Goal: Task Accomplishment & Management: Use online tool/utility

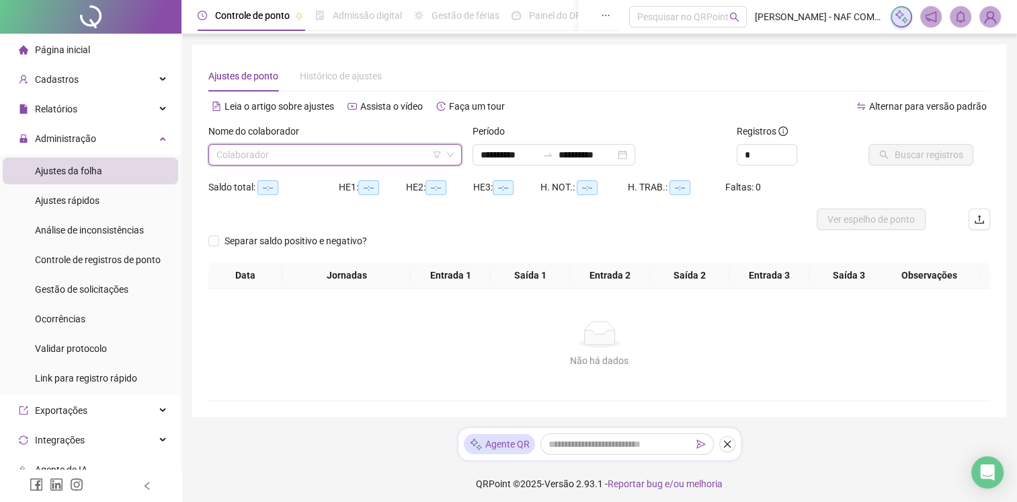
click at [292, 147] on input "search" at bounding box center [329, 155] width 225 height 20
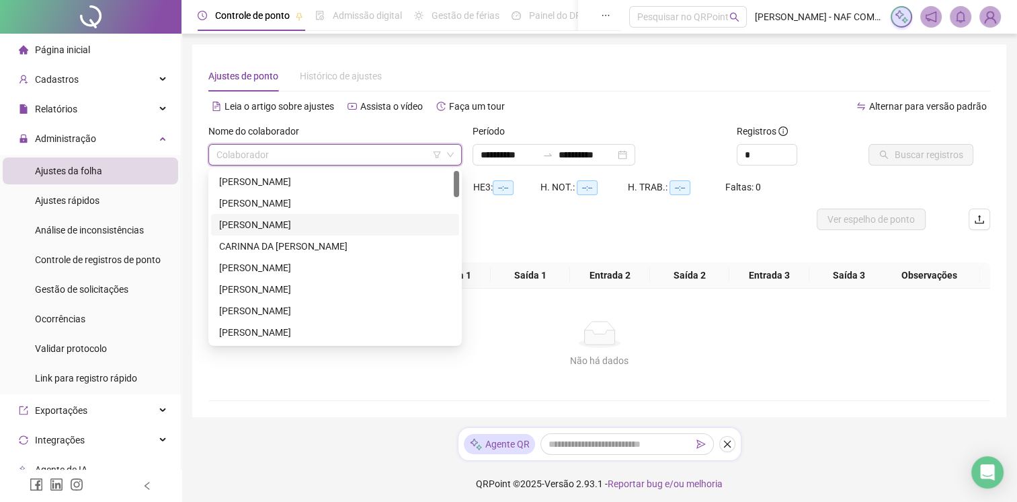
click at [334, 225] on div "[PERSON_NAME]" at bounding box center [335, 224] width 232 height 15
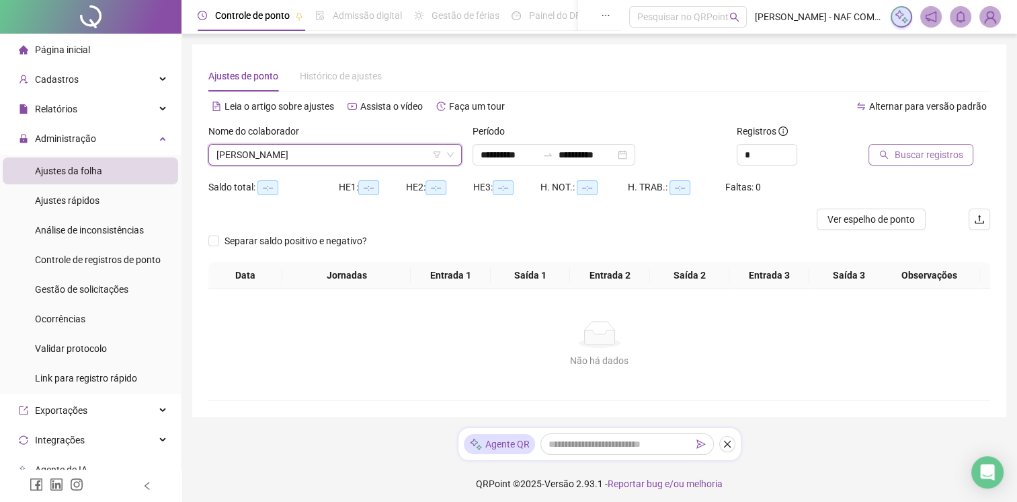
click at [921, 155] on span "Buscar registros" at bounding box center [928, 154] width 69 height 15
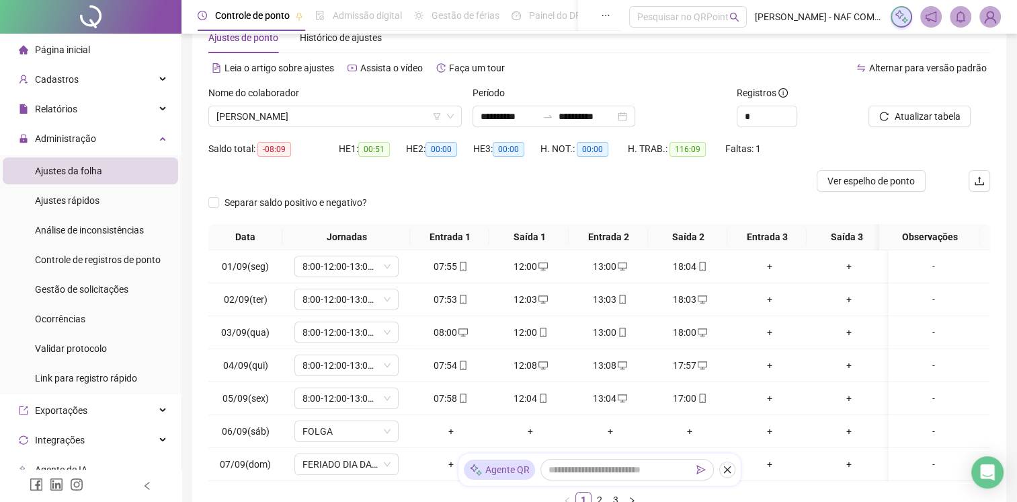
scroll to position [159, 0]
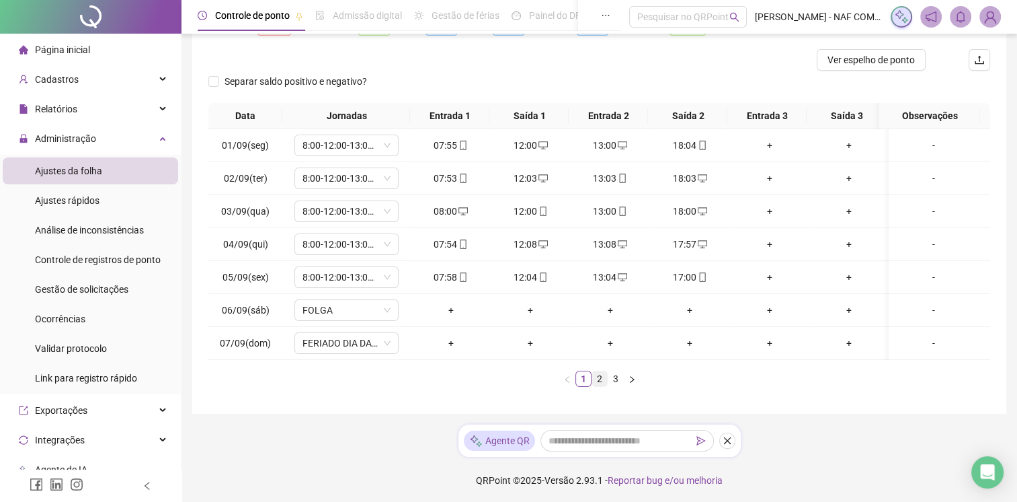
click at [600, 382] on link "2" at bounding box center [599, 378] width 15 height 15
click at [615, 386] on link "3" at bounding box center [616, 378] width 15 height 15
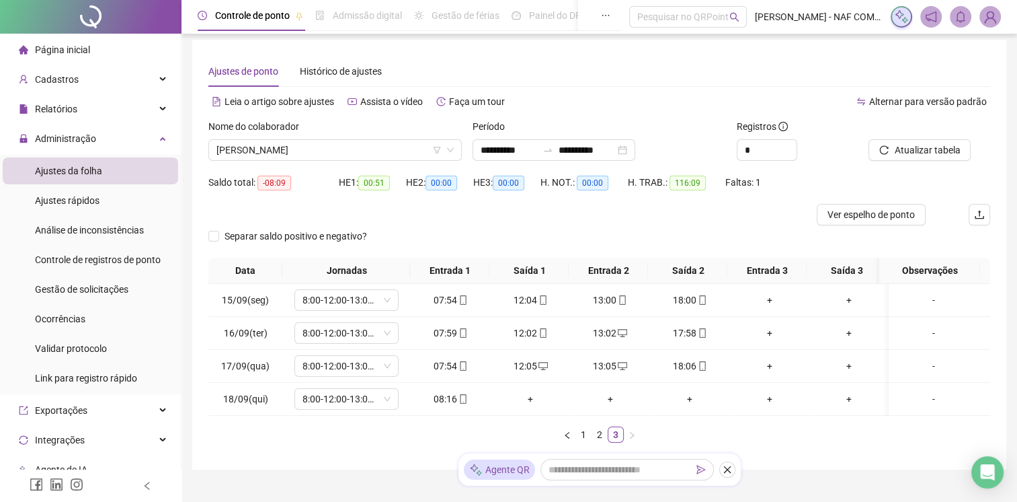
scroll to position [4, 0]
click at [397, 151] on span "[PERSON_NAME]" at bounding box center [335, 151] width 237 height 20
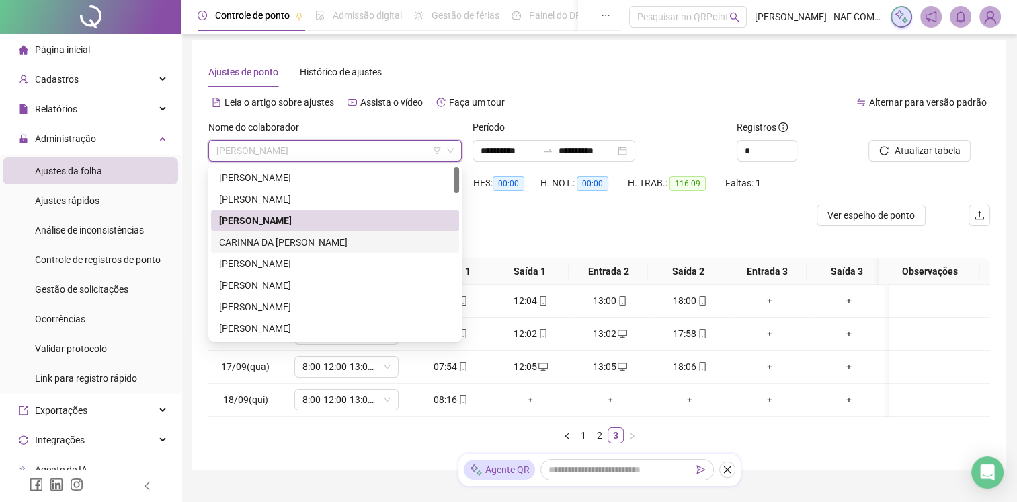
click at [317, 241] on div "CARINNA DA [PERSON_NAME]" at bounding box center [335, 242] width 232 height 15
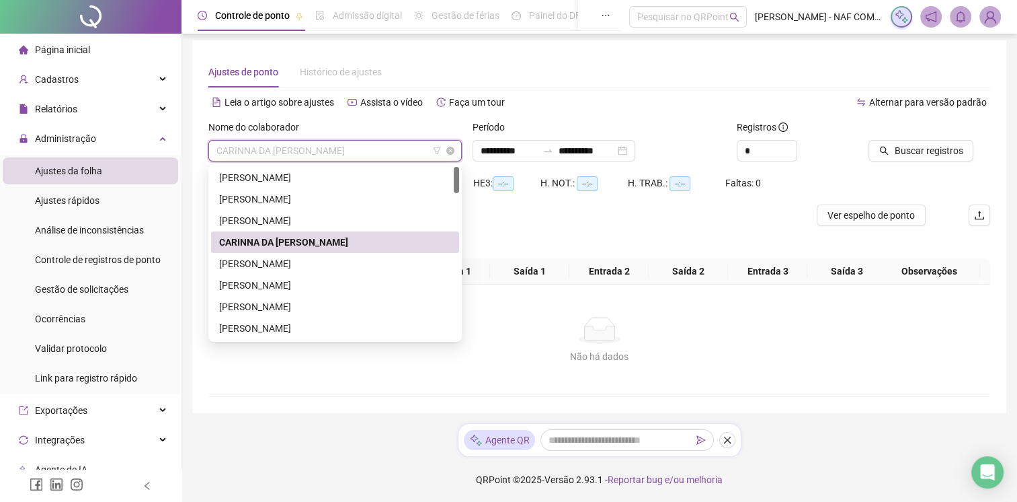
click at [333, 152] on span "CARINNA DA [PERSON_NAME]" at bounding box center [335, 151] width 237 height 20
click at [313, 221] on div "[PERSON_NAME]" at bounding box center [335, 220] width 232 height 15
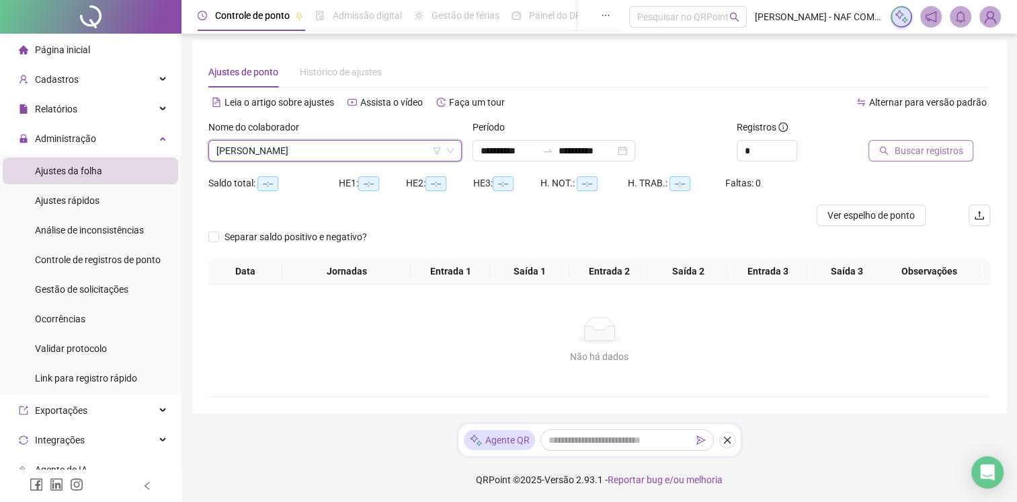
click at [923, 147] on span "Buscar registros" at bounding box center [928, 150] width 69 height 15
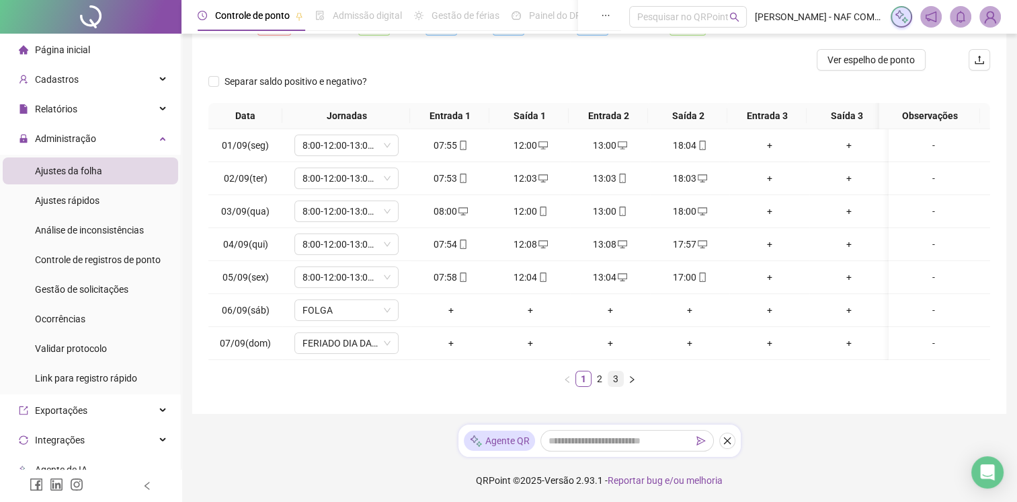
click at [613, 377] on link "3" at bounding box center [616, 378] width 15 height 15
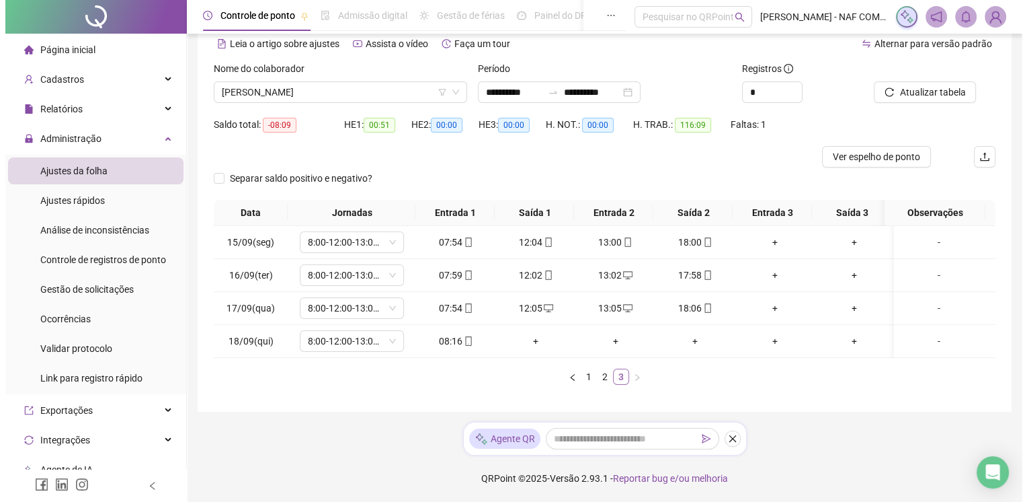
scroll to position [71, 0]
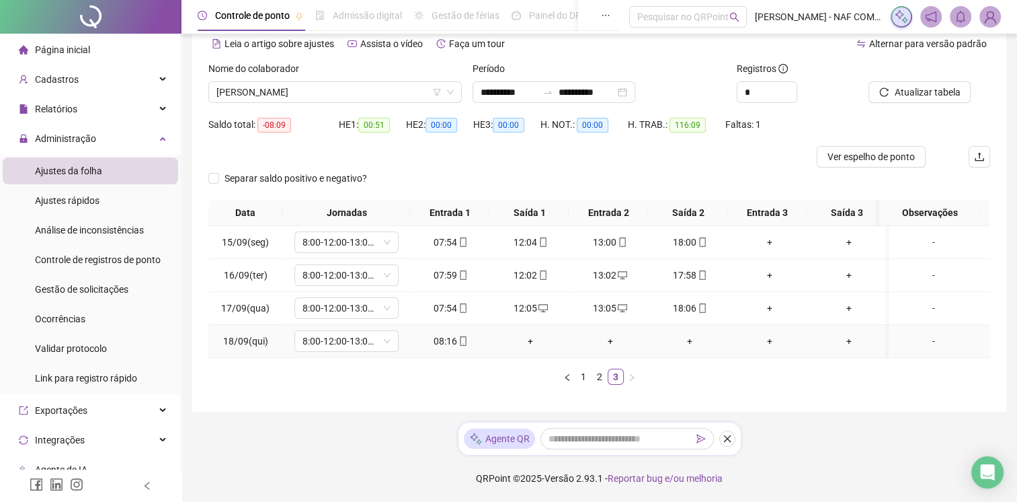
click at [529, 334] on div "+" at bounding box center [530, 341] width 69 height 15
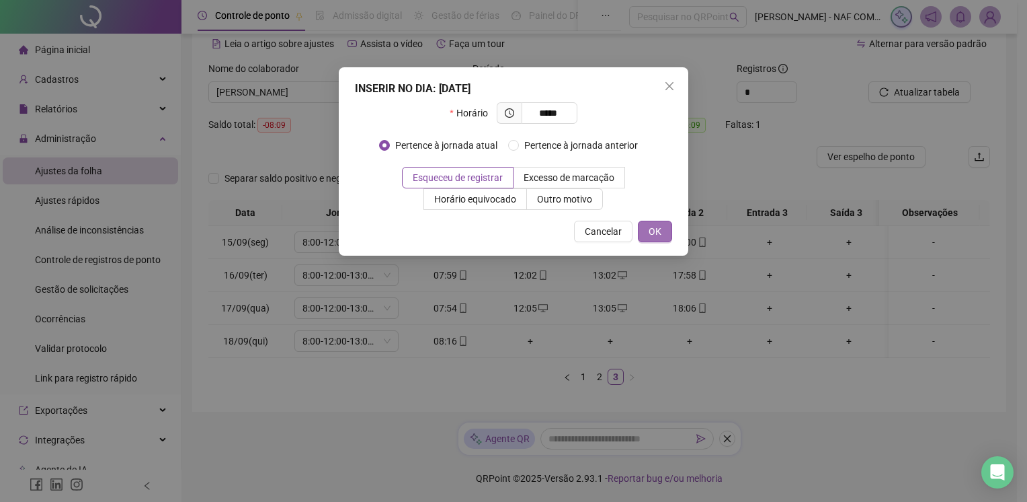
type input "*****"
click at [664, 225] on button "OK" at bounding box center [655, 232] width 34 height 22
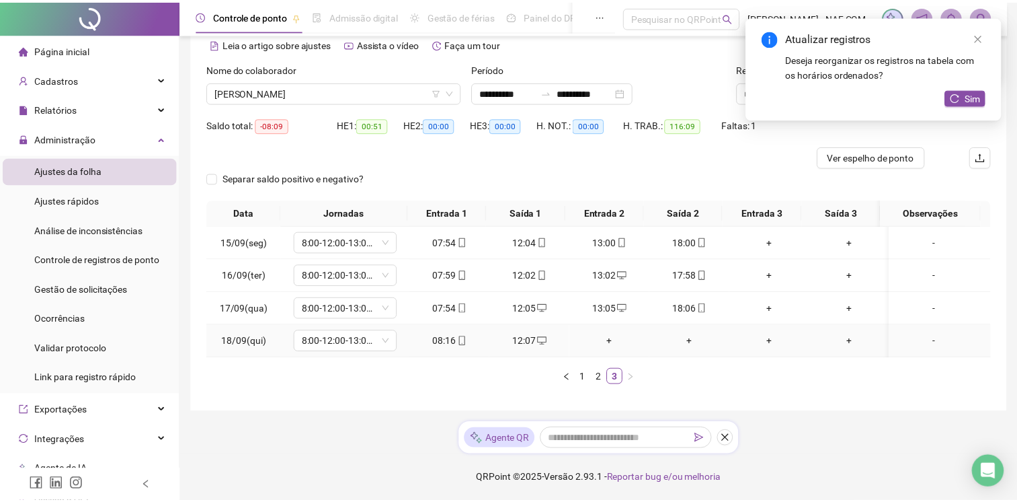
scroll to position [61, 0]
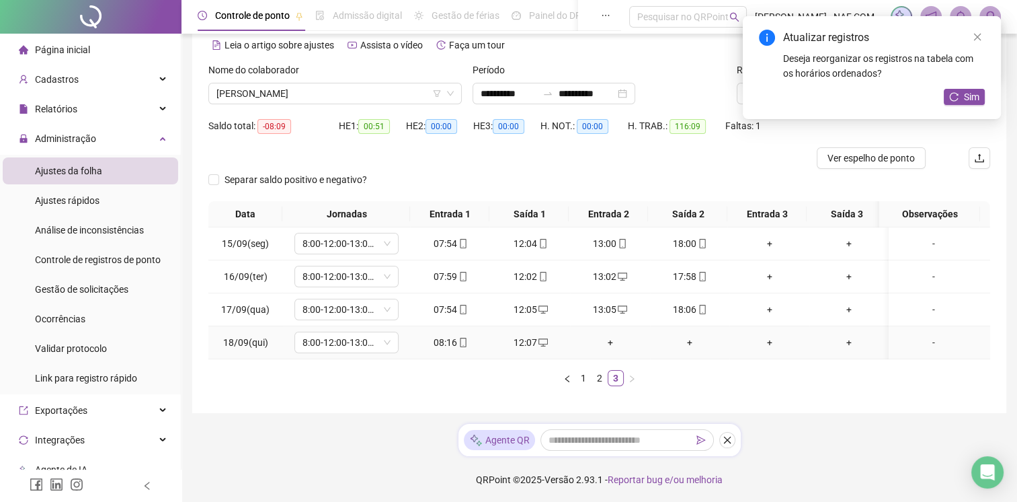
click at [608, 341] on div "+" at bounding box center [610, 342] width 69 height 15
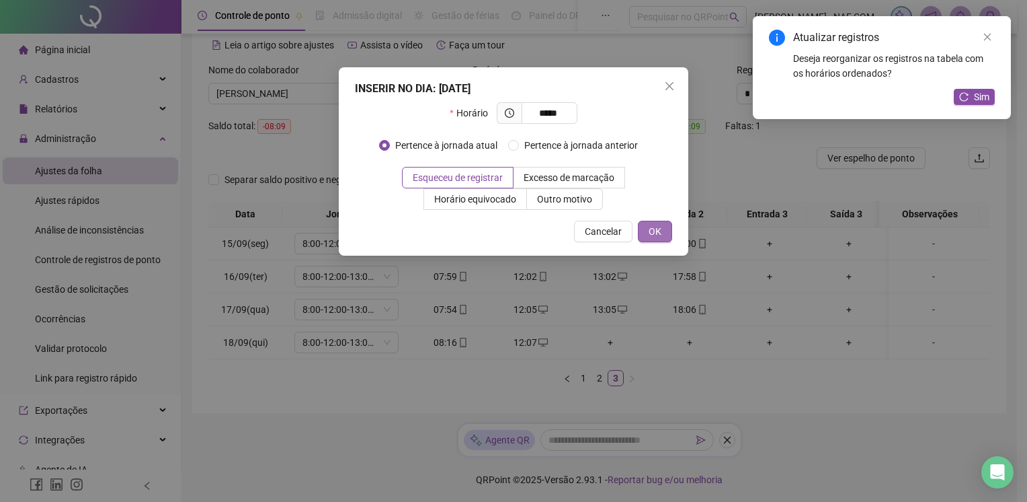
type input "*****"
click at [656, 224] on span "OK" at bounding box center [655, 231] width 13 height 15
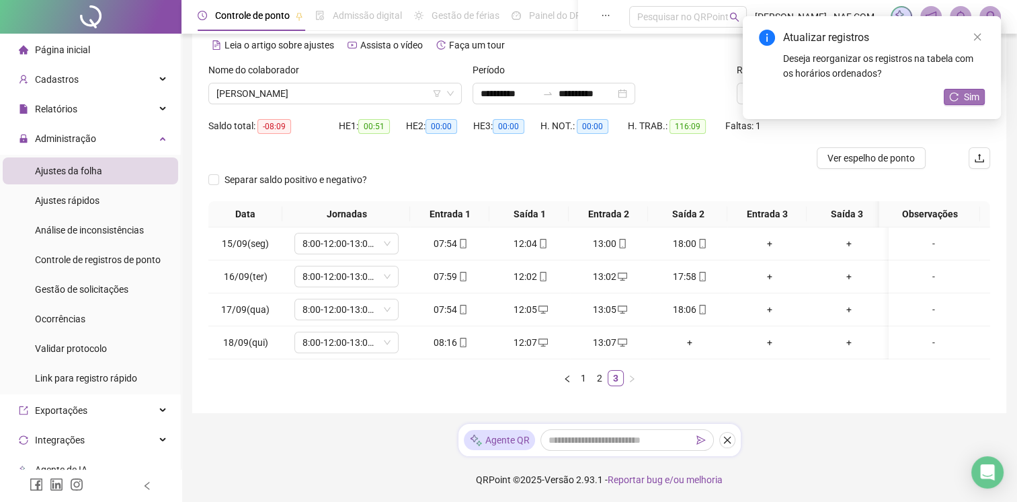
click at [968, 94] on span "Sim" at bounding box center [971, 96] width 15 height 15
